Goal: Navigation & Orientation: Find specific page/section

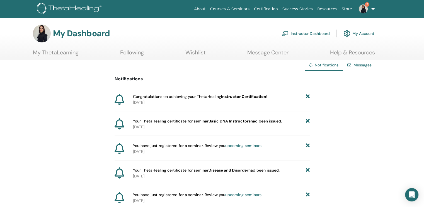
click at [372, 7] on link "2" at bounding box center [365, 9] width 23 height 18
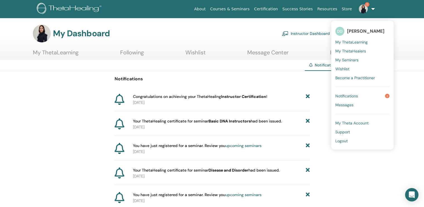
click at [355, 59] on span "My Seminars" at bounding box center [347, 59] width 23 height 5
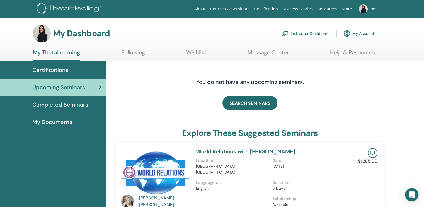
click at [63, 63] on link "Certifications" at bounding box center [53, 69] width 106 height 17
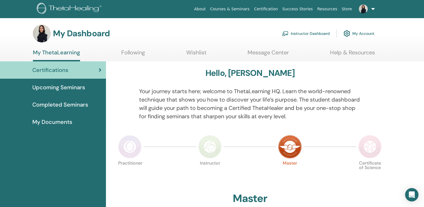
click at [56, 103] on span "Completed Seminars" at bounding box center [60, 104] width 56 height 8
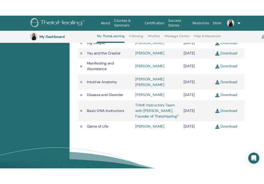
scroll to position [235, 0]
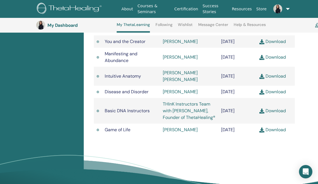
click at [277, 114] on link "Download" at bounding box center [272, 111] width 26 height 6
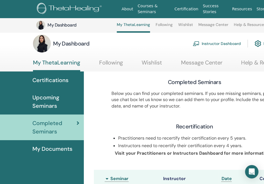
scroll to position [0, 0]
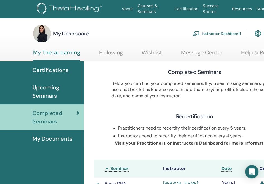
click at [61, 67] on span "Certifications" at bounding box center [50, 70] width 36 height 8
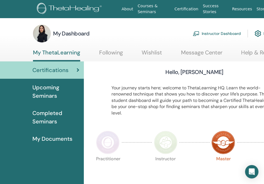
click at [130, 112] on p "Your journey starts here; welcome to ThetaLearning HQ. Learn the world-renowned…" at bounding box center [194, 100] width 166 height 31
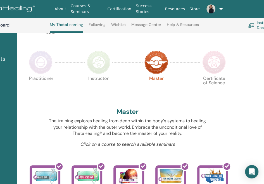
scroll to position [70, 67]
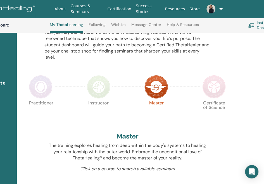
click at [104, 86] on img at bounding box center [98, 86] width 23 height 23
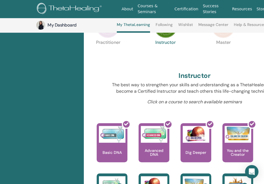
scroll to position [126, 0]
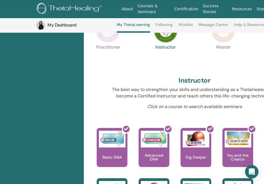
click at [222, 37] on img at bounding box center [222, 30] width 23 height 23
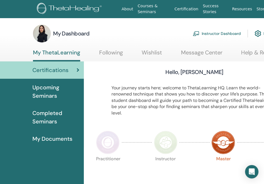
click at [148, 109] on p "Your journey starts here; welcome to ThetaLearning HQ. Learn the world-renowned…" at bounding box center [194, 100] width 166 height 31
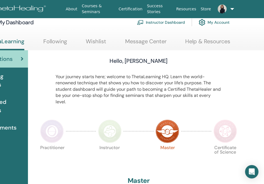
scroll to position [11, 0]
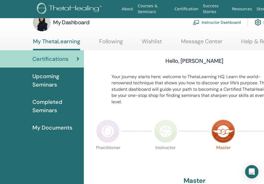
click at [55, 129] on span "My Documents" at bounding box center [52, 127] width 40 height 8
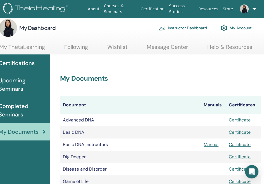
scroll to position [0, 34]
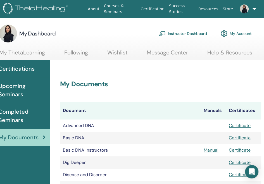
click at [78, 54] on link "Following" at bounding box center [76, 54] width 24 height 11
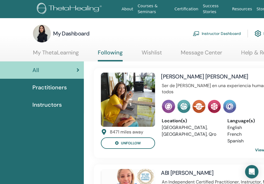
click at [181, 55] on link "Message Center" at bounding box center [200, 54] width 41 height 11
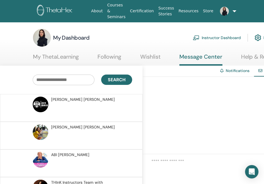
click at [145, 54] on link "Wishlist" at bounding box center [150, 58] width 20 height 11
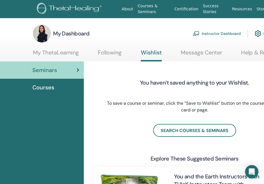
click at [120, 108] on p "To save a course or seminar, click the “Save to Wishlist” button on the course/…" at bounding box center [194, 106] width 176 height 13
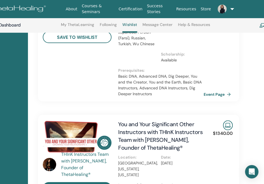
scroll to position [238, 56]
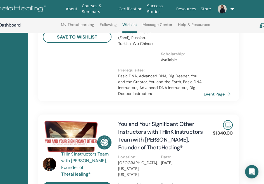
click at [84, 160] on div "THInK Instructors Team with Vianna Stibal, Founder of ThetaHealing®" at bounding box center [87, 164] width 52 height 27
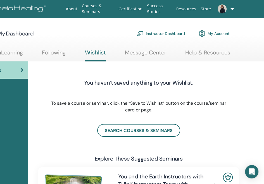
scroll to position [11, 56]
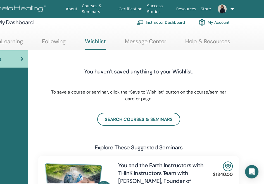
click at [166, 24] on link "Instructor Dashboard" at bounding box center [161, 22] width 48 height 12
